Goal: Navigation & Orientation: Understand site structure

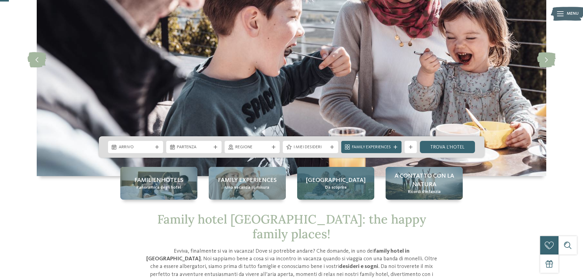
scroll to position [31, 0]
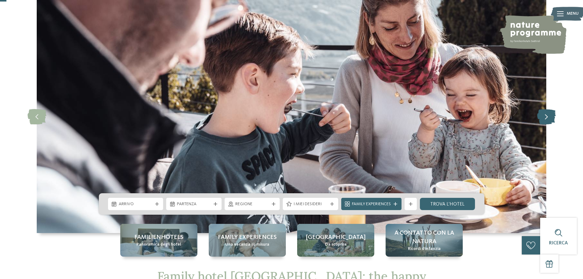
click at [542, 117] on icon at bounding box center [547, 116] width 19 height 15
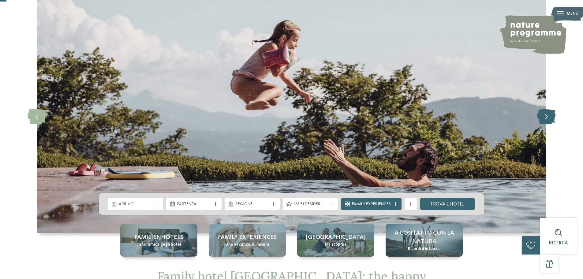
click at [542, 117] on icon at bounding box center [547, 116] width 19 height 15
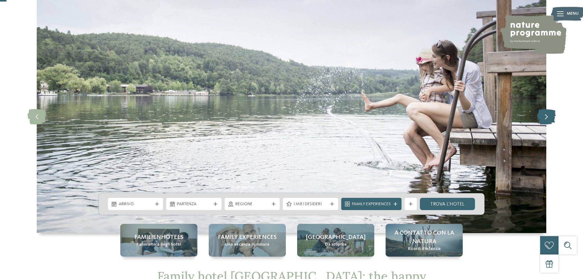
click at [542, 117] on icon at bounding box center [547, 116] width 19 height 15
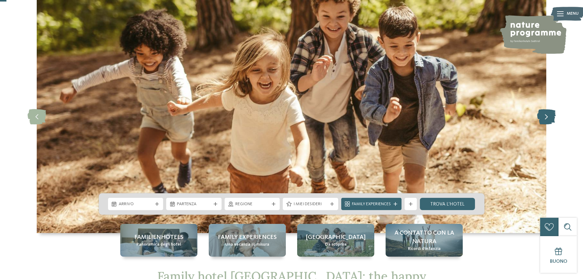
click at [542, 117] on icon at bounding box center [547, 116] width 19 height 15
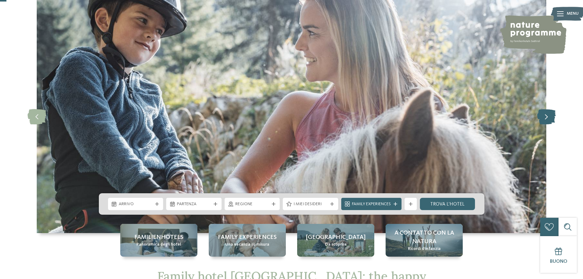
click at [542, 117] on icon at bounding box center [547, 116] width 19 height 15
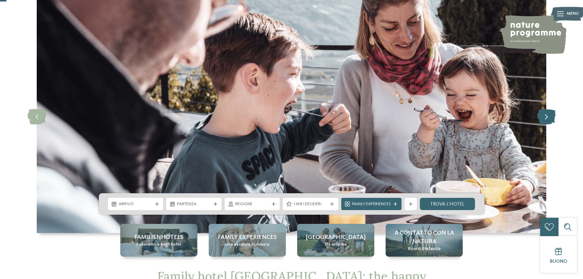
click at [542, 117] on icon at bounding box center [547, 116] width 19 height 15
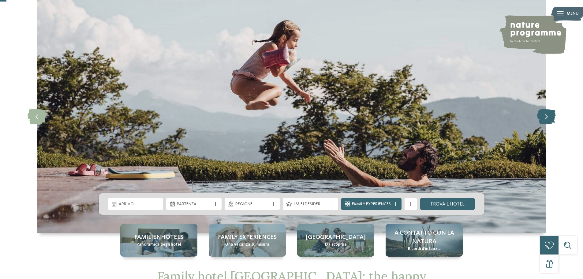
click at [542, 117] on icon at bounding box center [547, 116] width 19 height 15
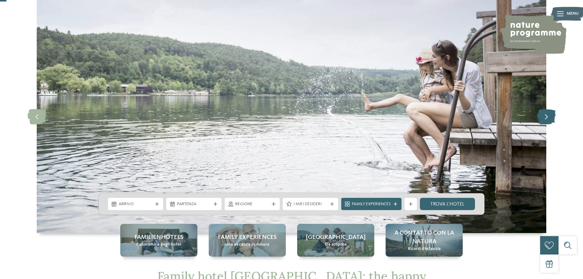
click at [542, 117] on icon at bounding box center [547, 116] width 19 height 15
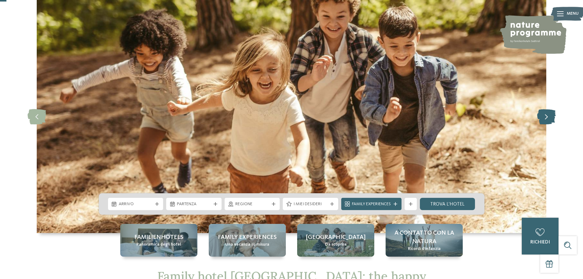
click at [542, 117] on icon at bounding box center [547, 116] width 19 height 15
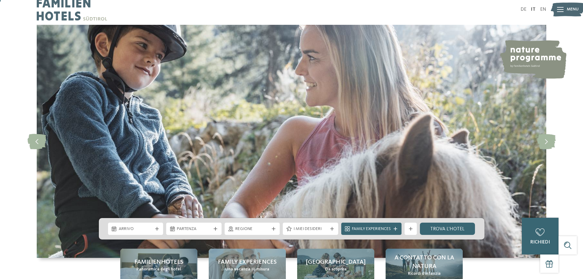
scroll to position [0, 0]
